Goal: Task Accomplishment & Management: Complete application form

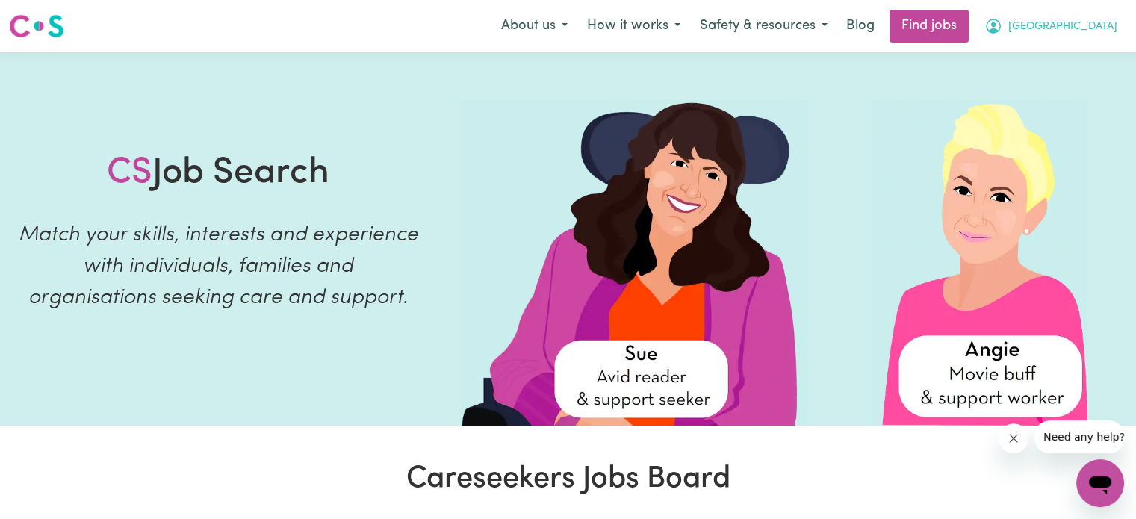
click at [1082, 28] on span "[GEOGRAPHIC_DATA]" at bounding box center [1063, 27] width 109 height 16
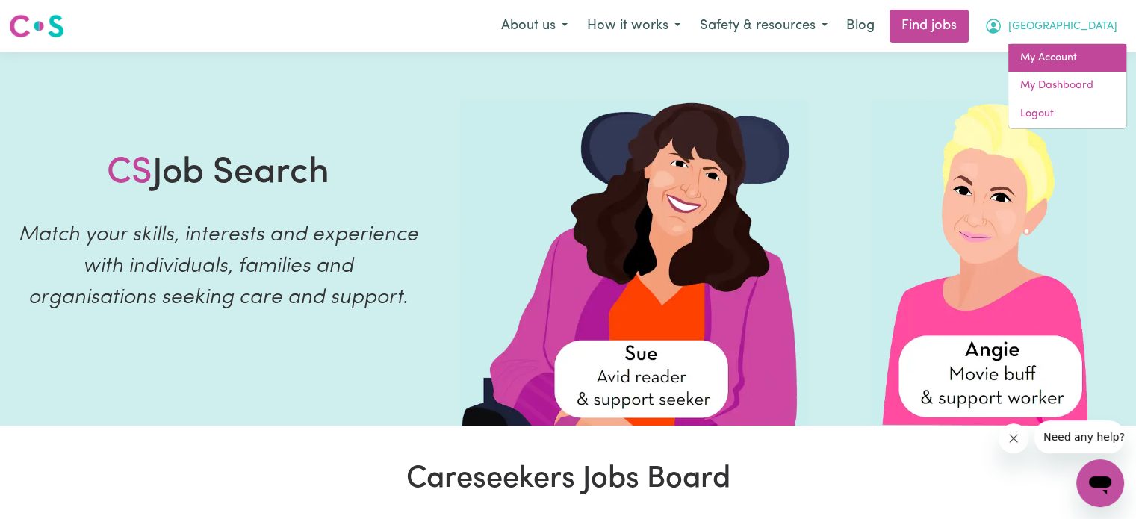
click at [1059, 59] on link "My Account" at bounding box center [1068, 58] width 118 height 28
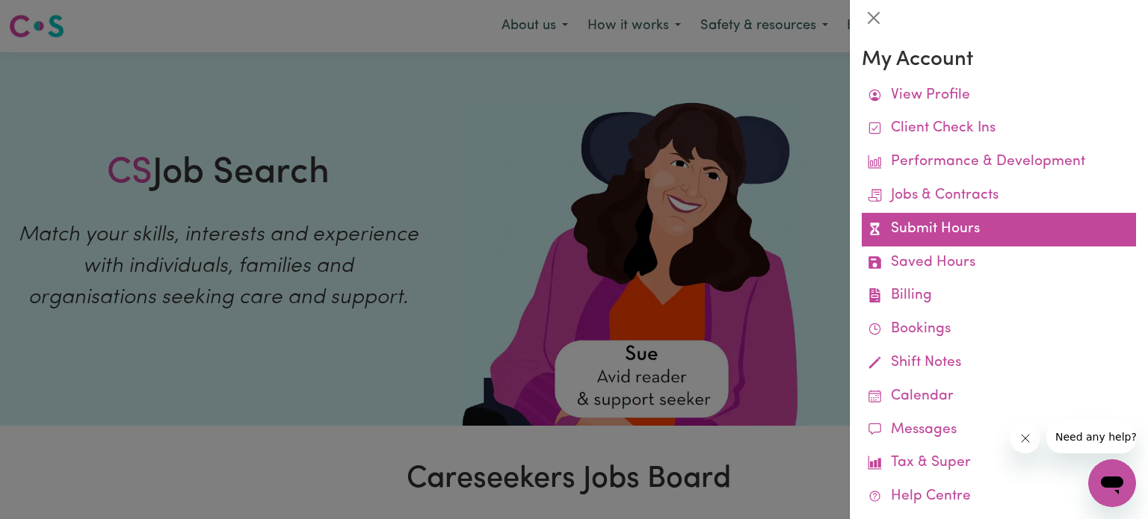
click at [954, 238] on link "Submit Hours" at bounding box center [998, 230] width 274 height 34
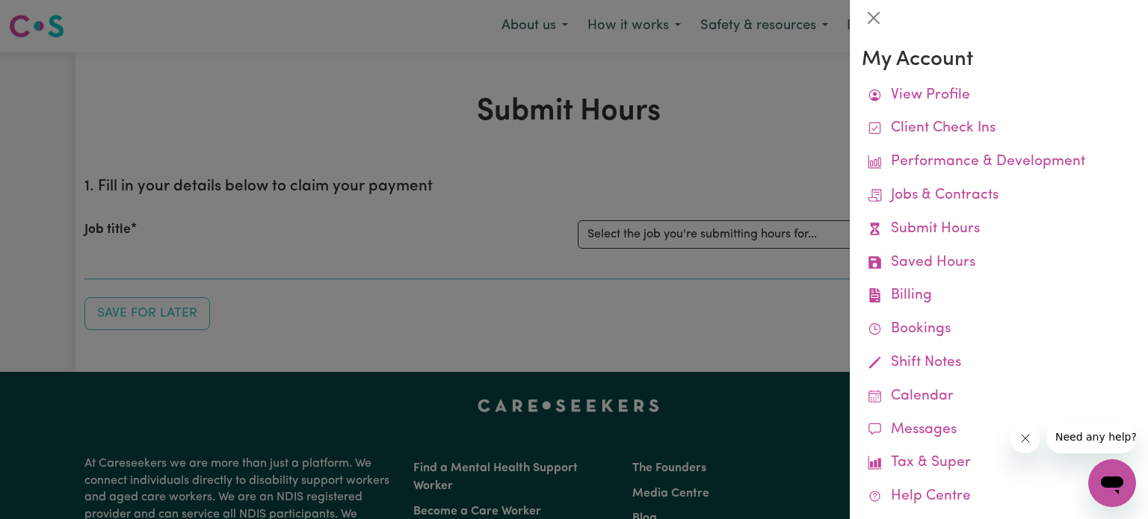
click at [728, 167] on div at bounding box center [574, 259] width 1148 height 519
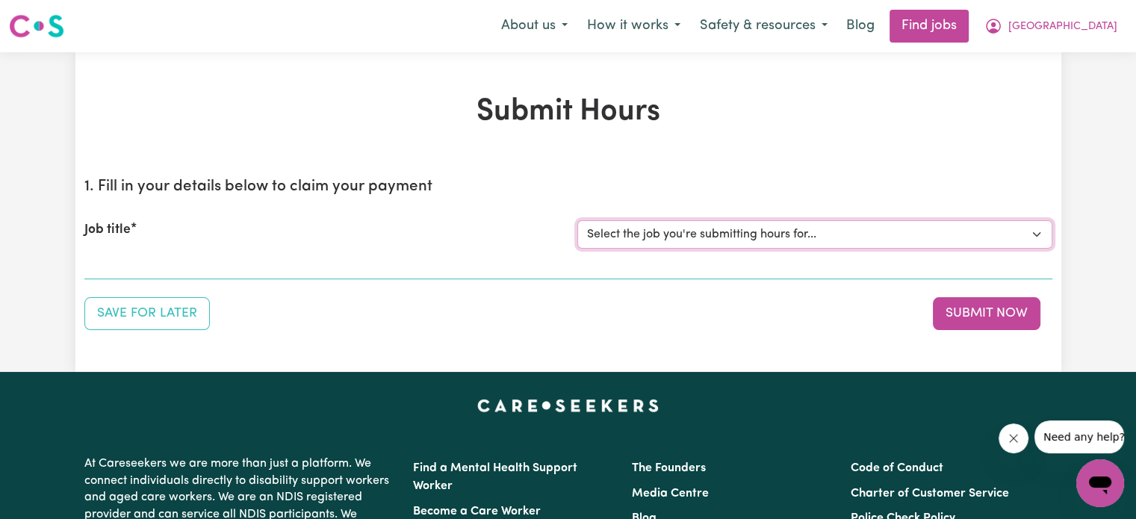
click at [699, 227] on select "Select the job you're submitting hours for... [Machan Amari] [DEMOGRAPHIC_DATA]…" at bounding box center [814, 234] width 475 height 28
select select "14265"
click at [577, 220] on select "Select the job you're submitting hours for... [Machan Amari] [DEMOGRAPHIC_DATA]…" at bounding box center [814, 234] width 475 height 28
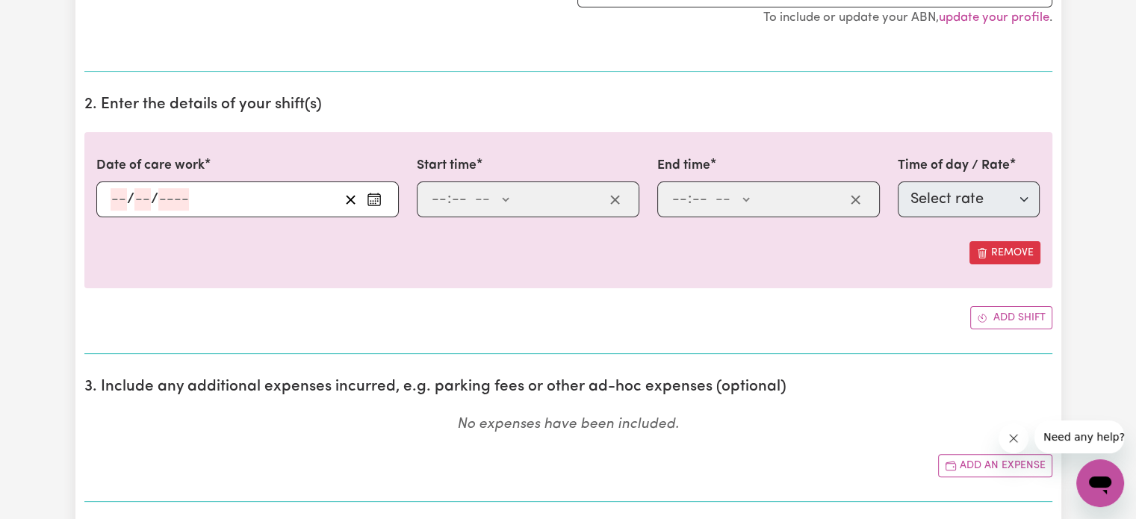
scroll to position [367, 0]
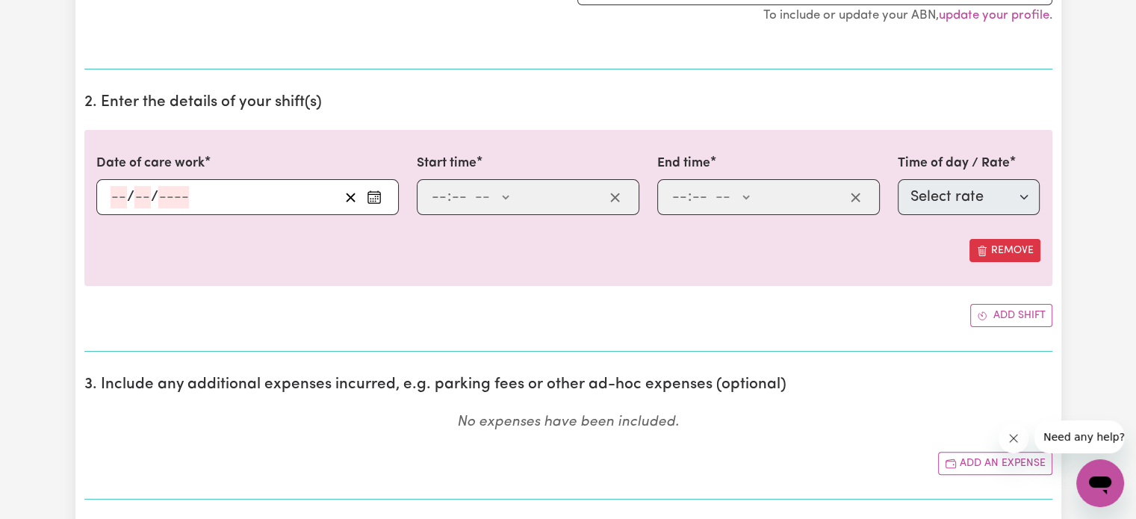
click at [228, 191] on div "/ /" at bounding box center [224, 197] width 230 height 22
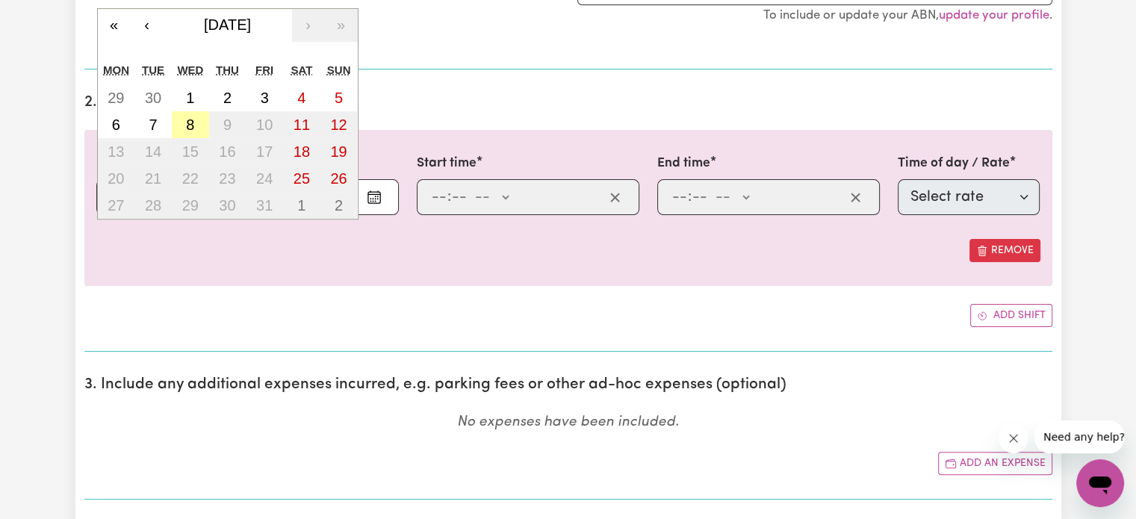
click at [189, 121] on abbr "8" at bounding box center [190, 125] width 8 height 16
type input "[DATE]"
type input "8"
type input "10"
type input "2025"
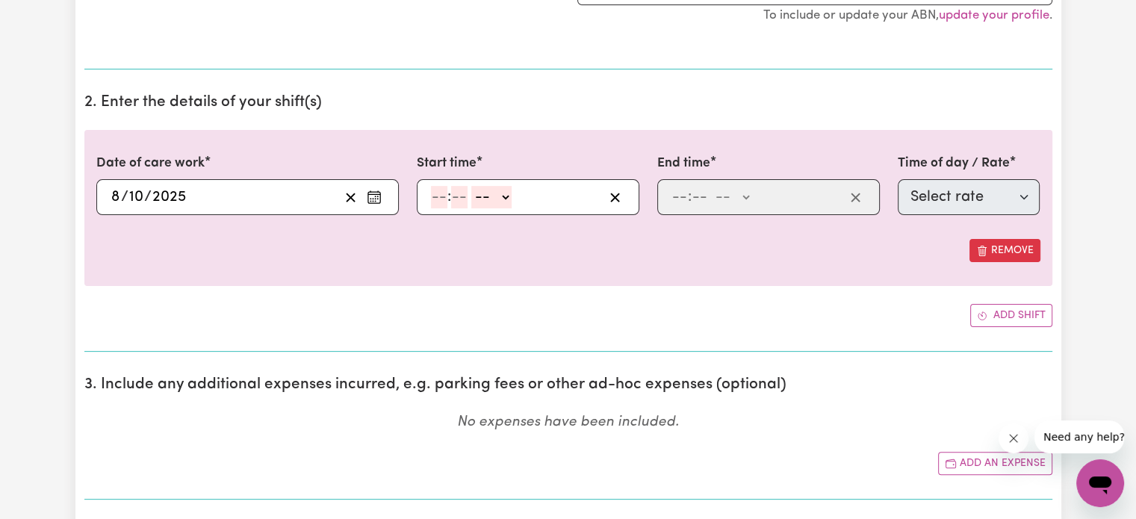
click at [440, 196] on input "number" at bounding box center [439, 197] width 16 height 22
type input "12"
type input "00"
click at [499, 199] on select "-- AM PM" at bounding box center [494, 197] width 40 height 22
select select "pm"
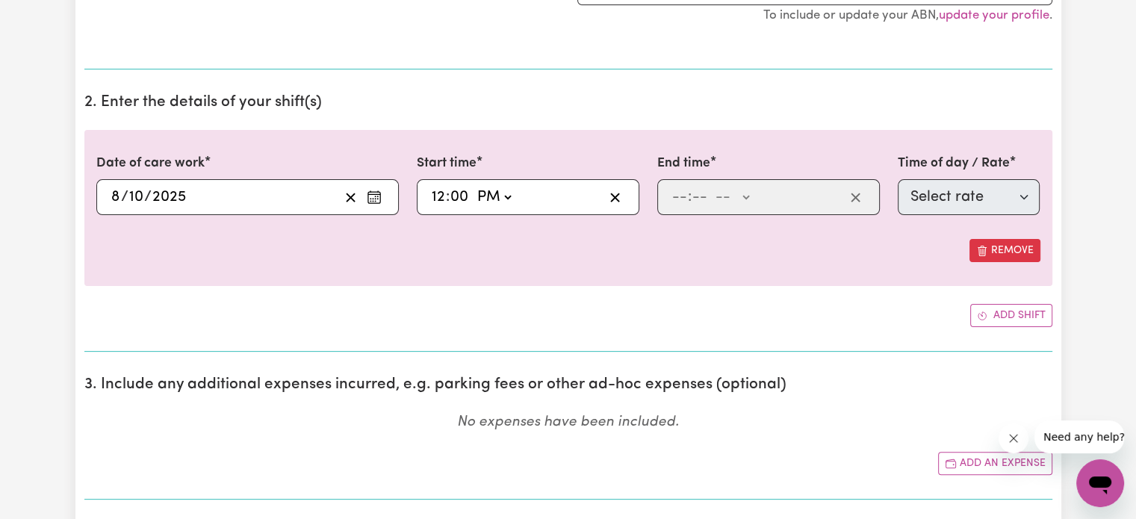
click at [474, 186] on select "-- AM PM" at bounding box center [494, 197] width 40 height 22
type input "12:00"
type input "0"
click at [683, 202] on input "number" at bounding box center [680, 197] width 16 height 22
type input "3"
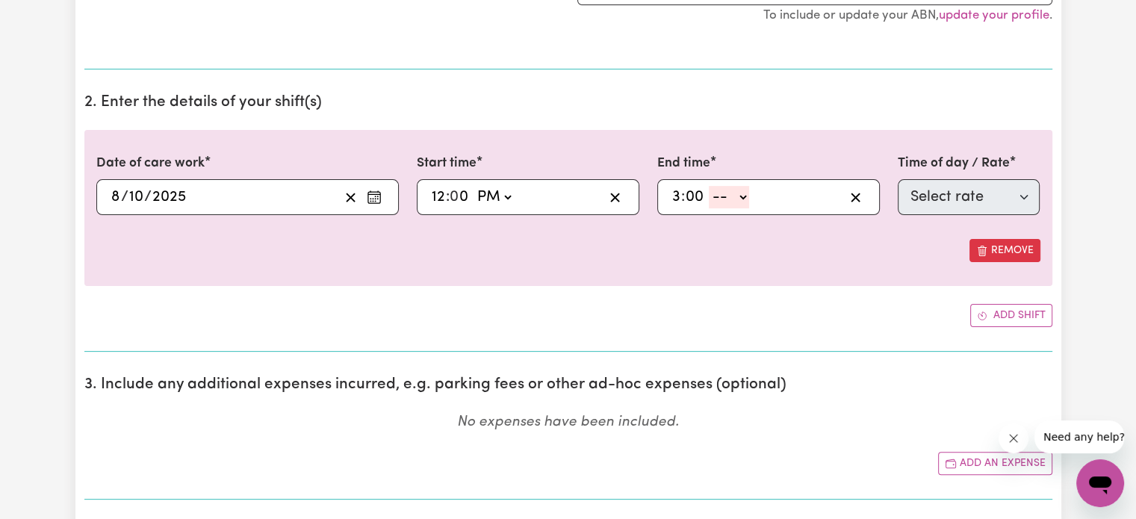
type input "00"
click at [729, 197] on select "-- AM PM" at bounding box center [729, 197] width 40 height 22
select select "pm"
click at [709, 186] on select "-- AM PM" at bounding box center [729, 197] width 40 height 22
type input "15:00"
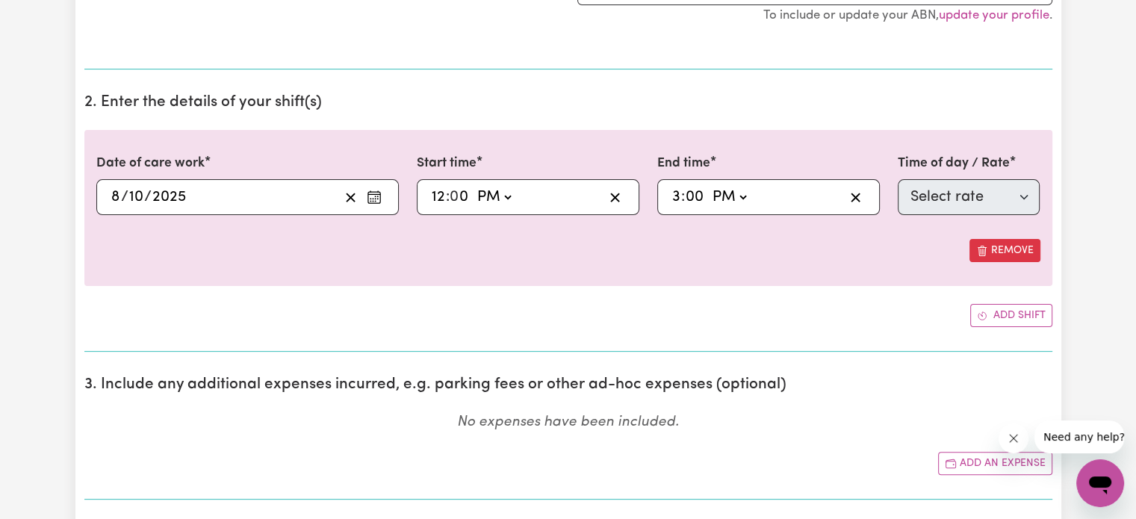
type input "0"
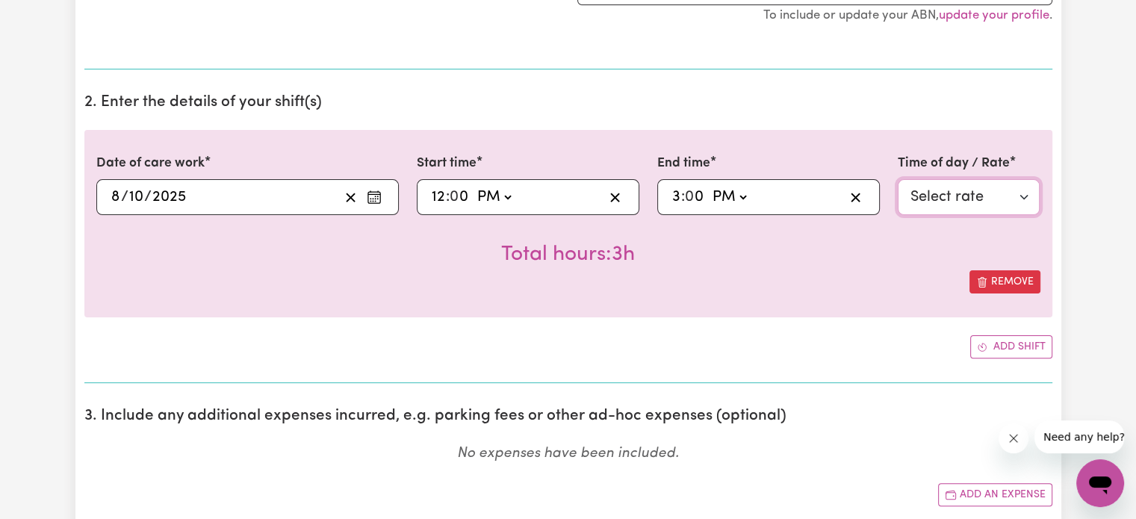
click at [948, 195] on select "Select rate $62.73 - Weekday Daytime - Assistance with Self Care Activities - S…" at bounding box center [969, 197] width 143 height 36
select select "63213"
click at [898, 179] on select "Select rate $62.73 - Weekday Daytime - Assistance with Self Care Activities - S…" at bounding box center [969, 197] width 143 height 36
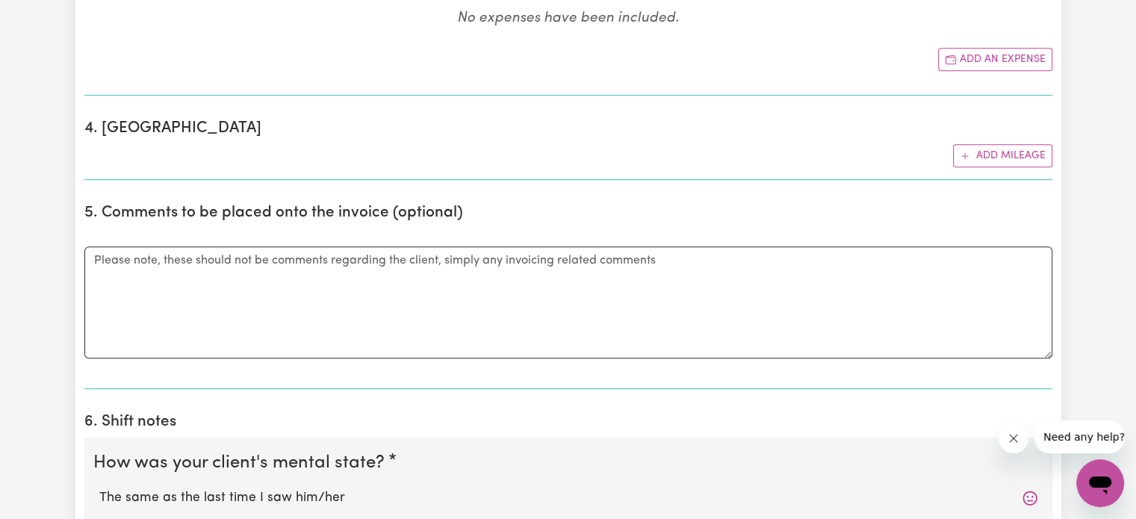
scroll to position [803, 0]
click at [837, 288] on textarea "Comments" at bounding box center [568, 302] width 968 height 112
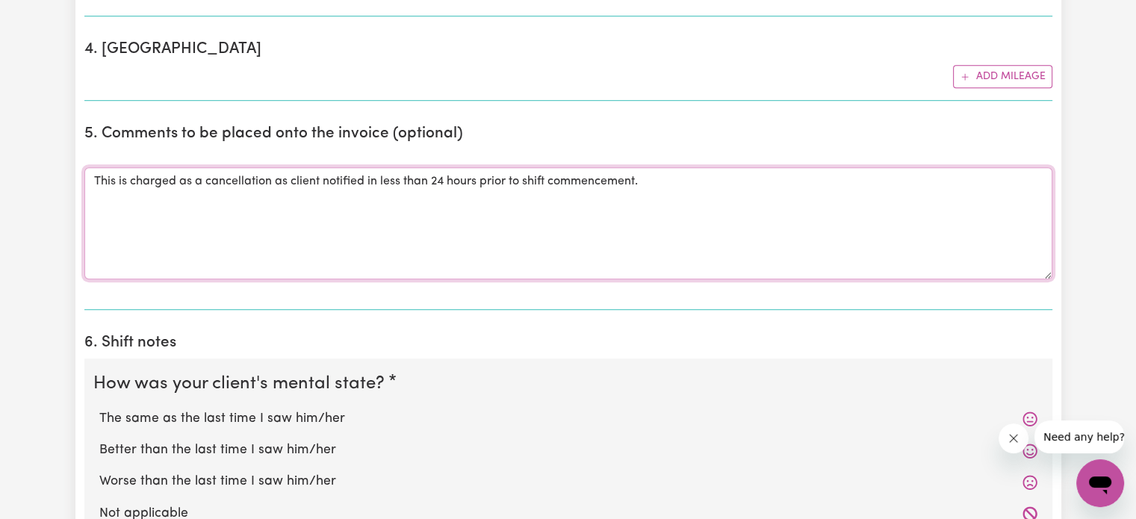
scroll to position [883, 0]
click at [326, 178] on textarea "This is charged as a cancellation as client notified in less than 24 hours prio…" at bounding box center [568, 222] width 968 height 112
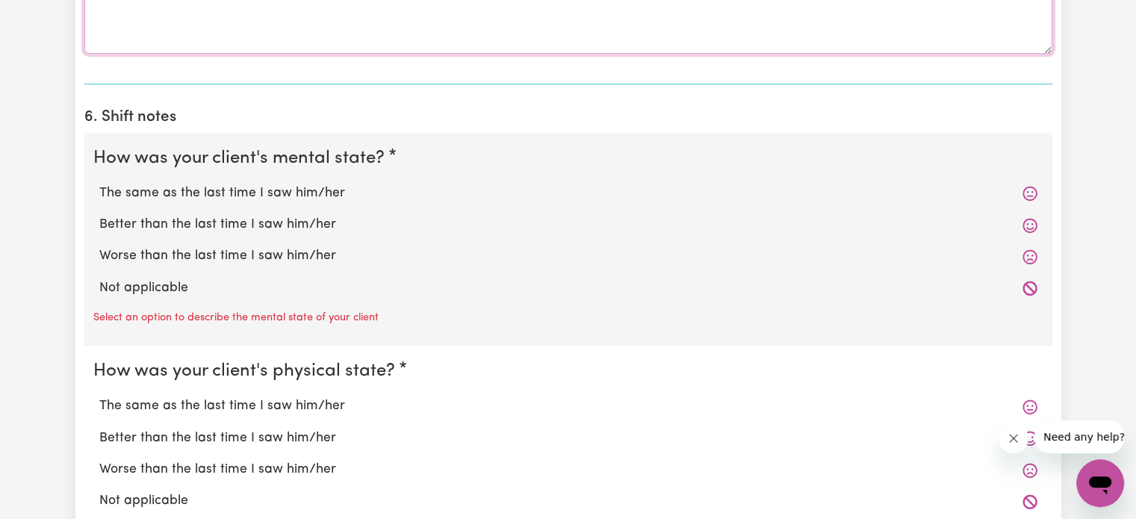
scroll to position [1120, 0]
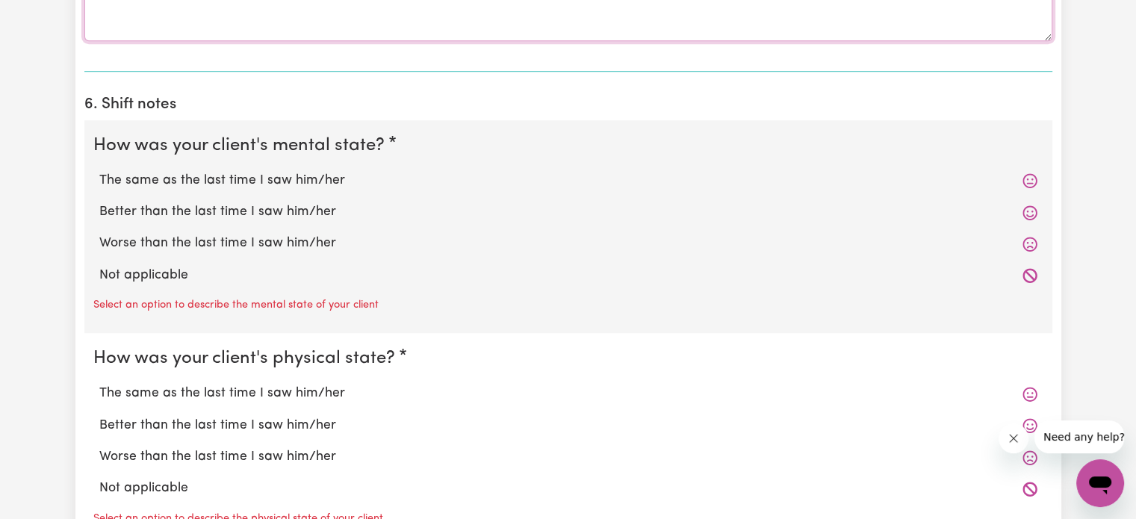
type textarea "This is charged as a cancellation as client provided notification less than 24 …"
click at [1021, 266] on label "Not applicable" at bounding box center [568, 275] width 938 height 19
click at [99, 265] on input "Not applicable" at bounding box center [99, 265] width 1 height 1
radio input "true"
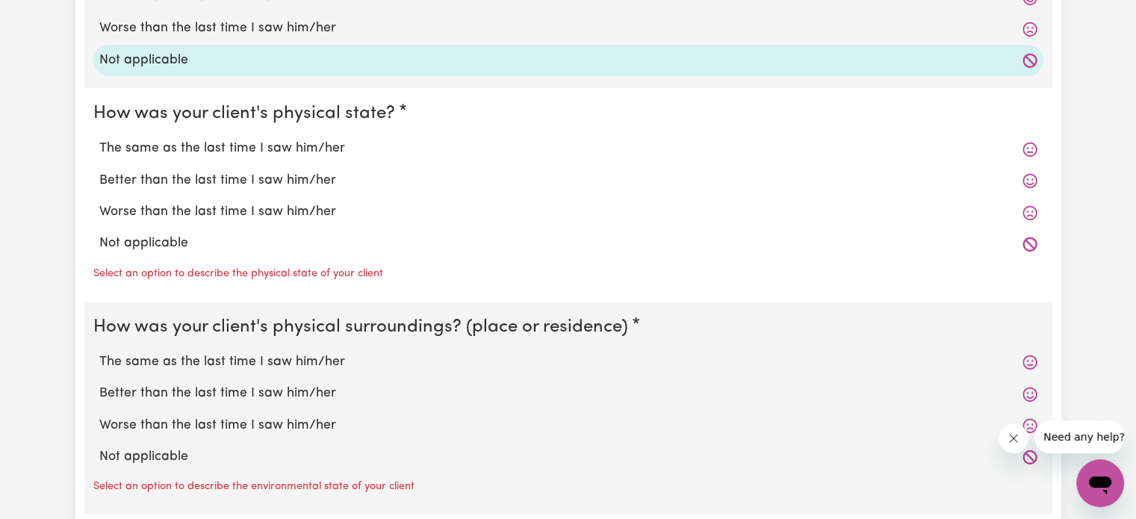
scroll to position [1341, 0]
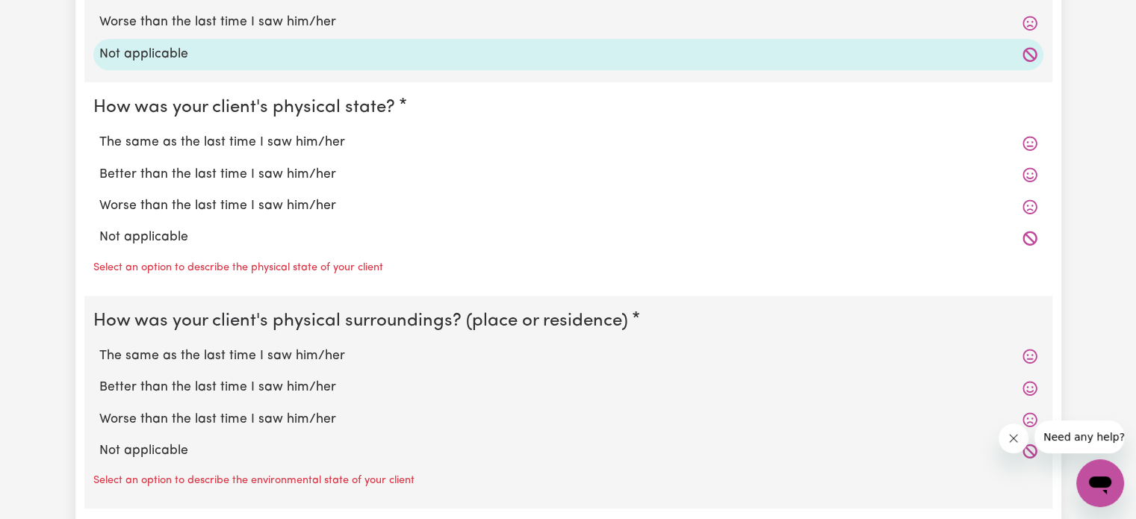
click at [911, 228] on label "Not applicable" at bounding box center [568, 237] width 938 height 19
click at [99, 227] on input "Not applicable" at bounding box center [99, 227] width 1 height 1
radio input "true"
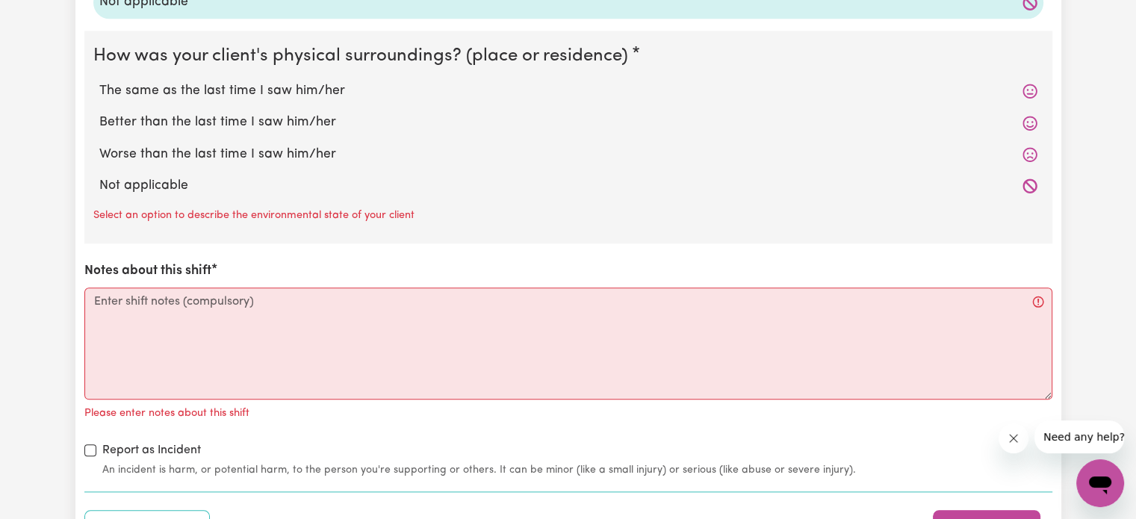
scroll to position [1578, 0]
click at [830, 180] on label "Not applicable" at bounding box center [568, 184] width 938 height 19
click at [99, 175] on input "Not applicable" at bounding box center [99, 174] width 1 height 1
radio input "true"
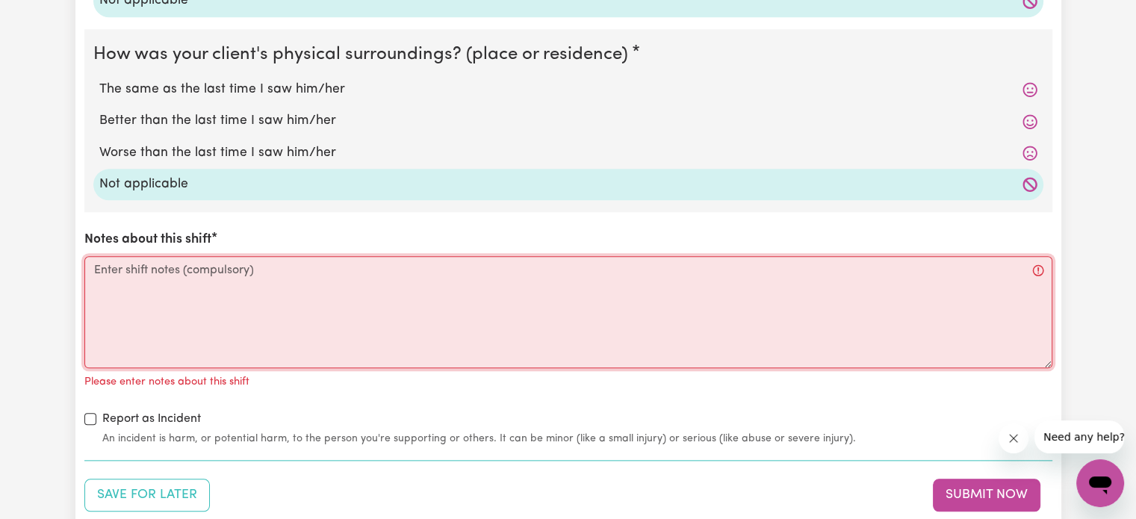
click at [568, 312] on textarea "Notes about this shift" at bounding box center [568, 312] width 968 height 112
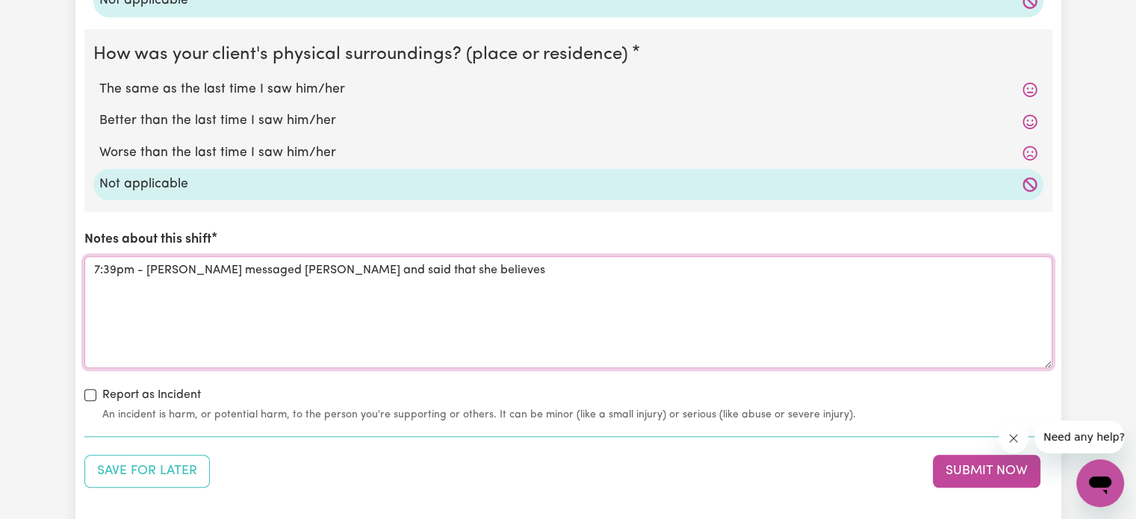
drag, startPoint x: 442, startPoint y: 268, endPoint x: 283, endPoint y: 269, distance: 159.1
click at [283, 269] on textarea "7:39pm - [PERSON_NAME] messaged [PERSON_NAME] and said that she believes" at bounding box center [568, 312] width 968 height 112
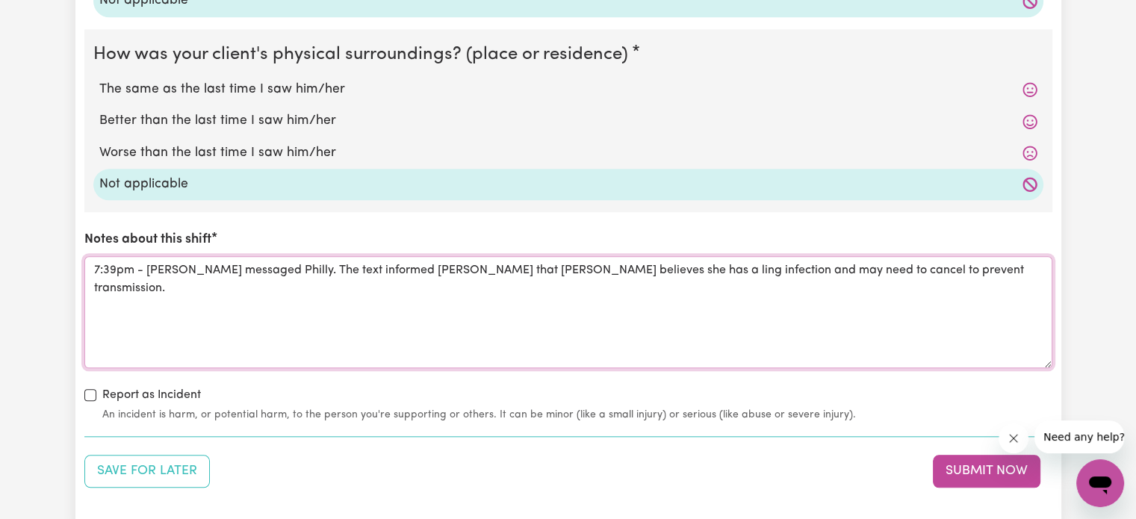
click at [99, 272] on textarea "7:39pm - [PERSON_NAME] messaged Philly. The text informed [PERSON_NAME] that [P…" at bounding box center [568, 312] width 968 height 112
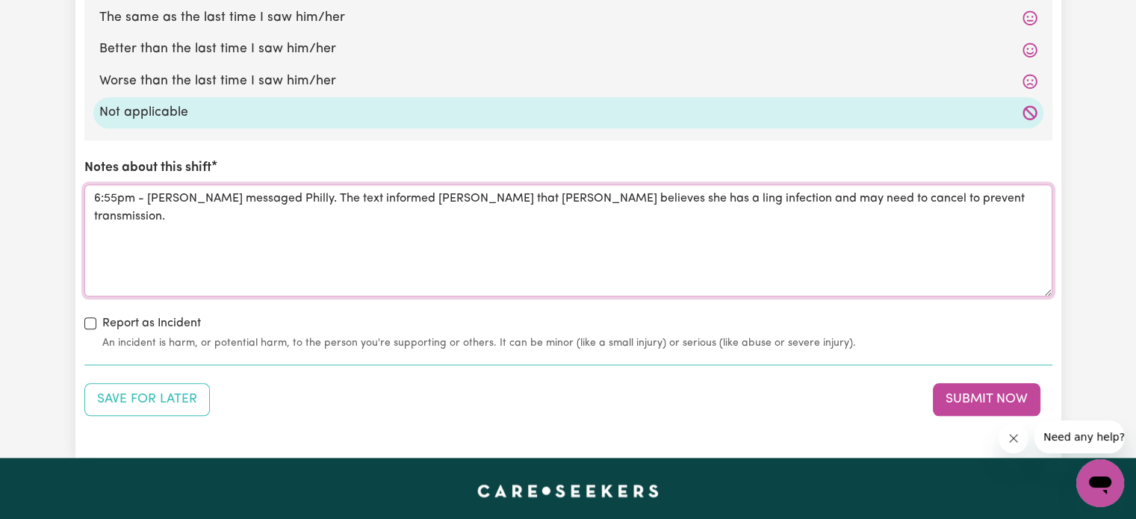
scroll to position [1650, 0]
click at [961, 202] on textarea "6:55pm - [PERSON_NAME] messaged Philly. The text informed [PERSON_NAME] that [P…" at bounding box center [568, 241] width 968 height 112
click at [816, 199] on textarea "6:55pm - [PERSON_NAME] messaged Philly. The text informed [PERSON_NAME] that [P…" at bounding box center [568, 241] width 968 height 112
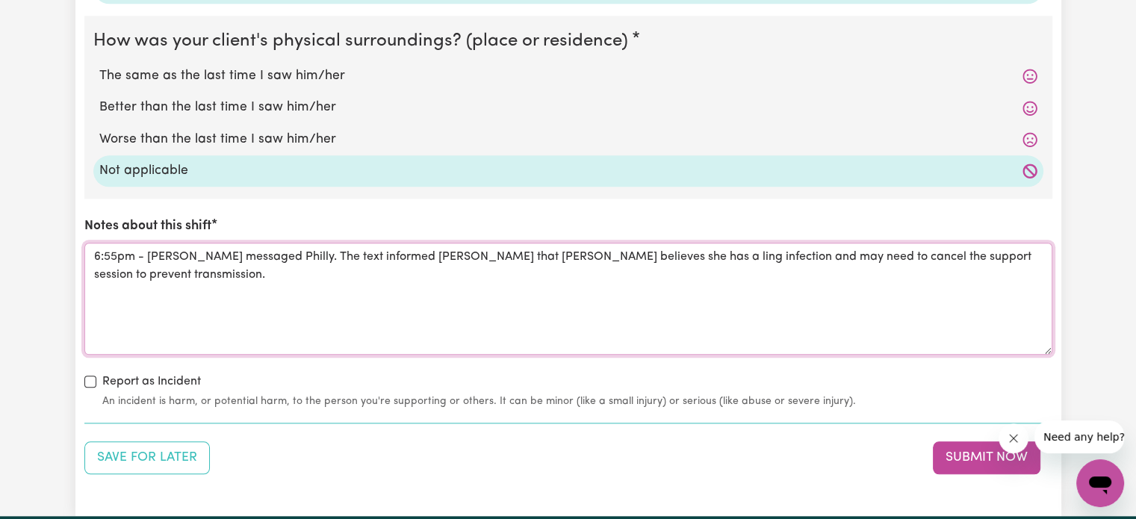
scroll to position [1590, 0]
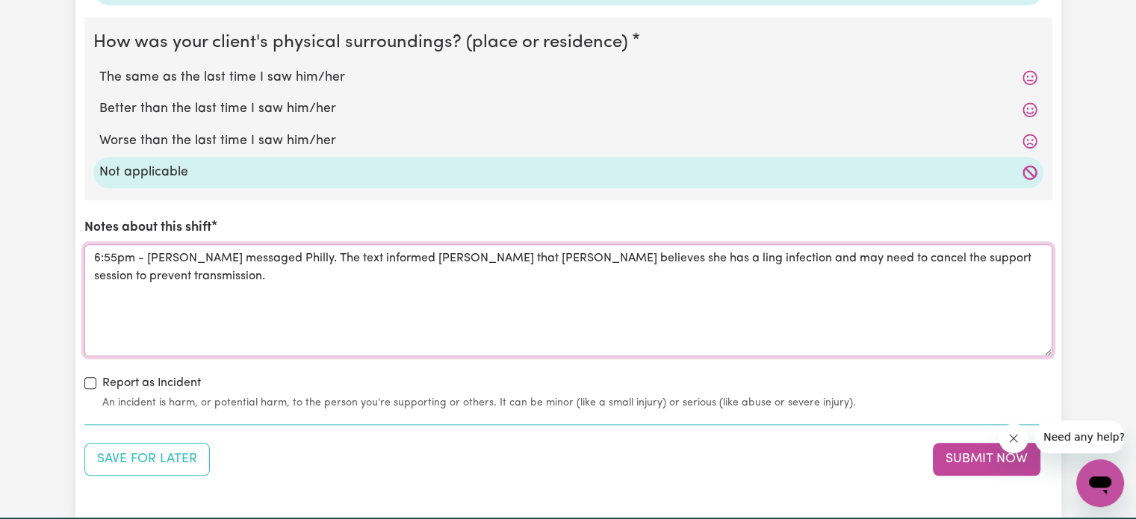
click at [666, 281] on textarea "6:55pm - [PERSON_NAME] messaged Philly. The text informed [PERSON_NAME] that [P…" at bounding box center [568, 300] width 968 height 112
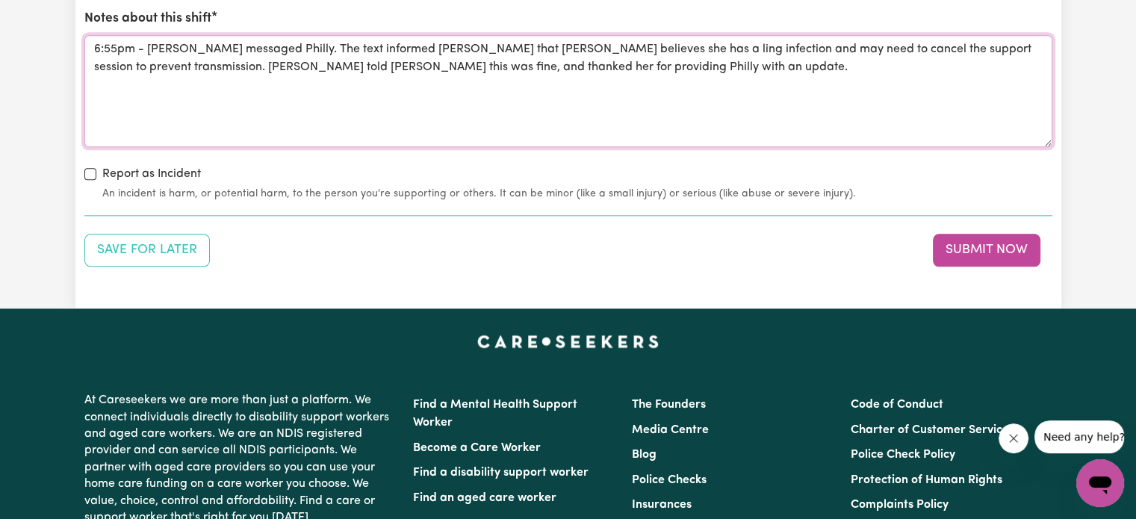
scroll to position [1808, 0]
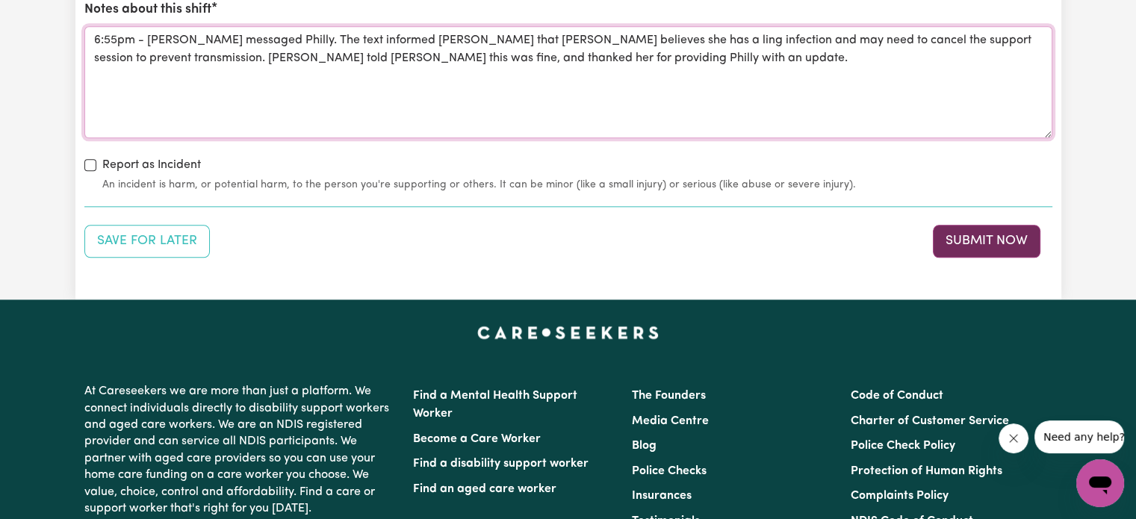
type textarea "6:55pm - [PERSON_NAME] messaged Philly. The text informed [PERSON_NAME] that [P…"
click at [984, 235] on button "Submit Now" at bounding box center [987, 241] width 108 height 33
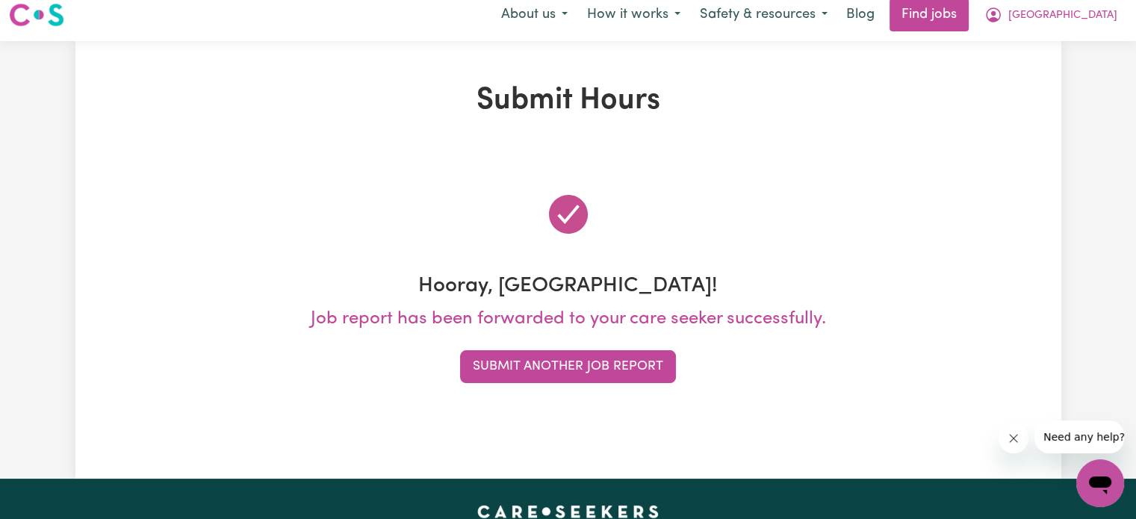
scroll to position [0, 0]
